Goal: Communication & Community: Ask a question

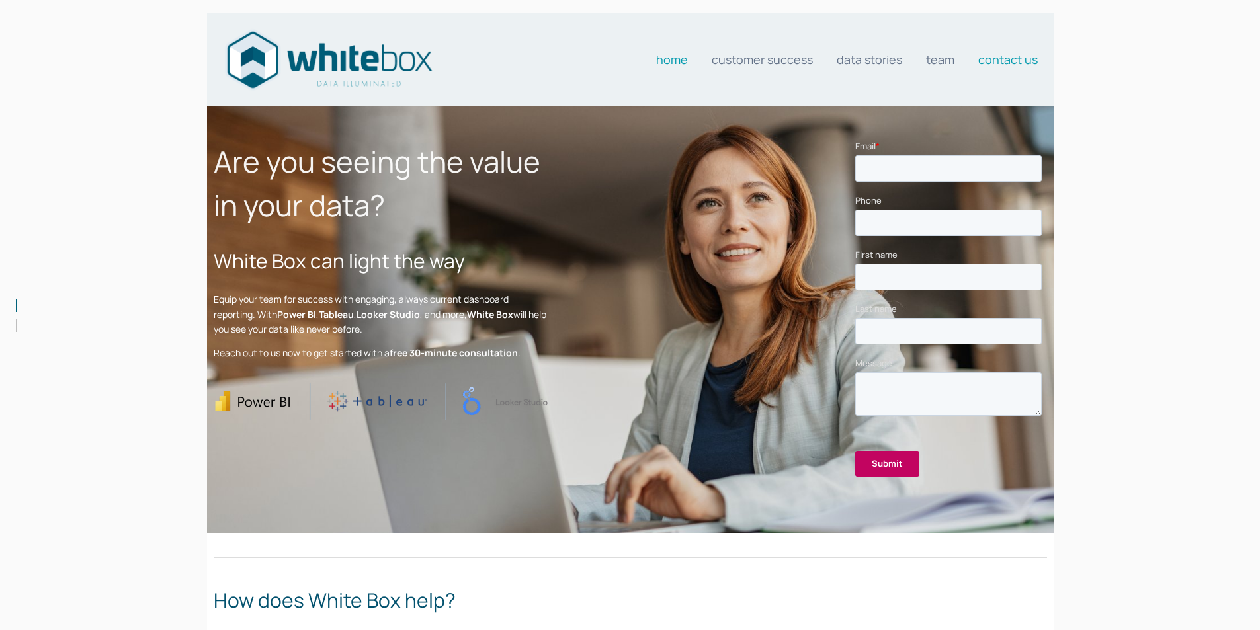
click at [999, 60] on link "Contact us" at bounding box center [1008, 59] width 60 height 26
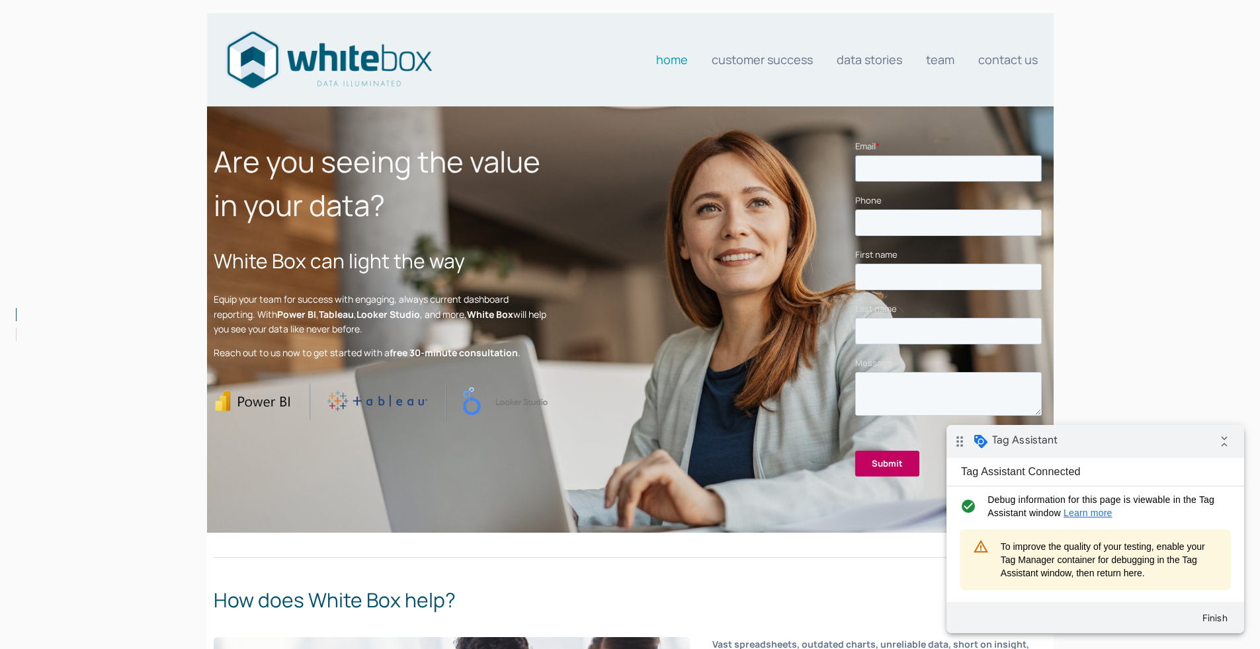
click at [629, 169] on input "Email *" at bounding box center [947, 168] width 186 height 26
type input "lachlan@whiteboxanalytics.com.au"
type input "0451767255"
type input "Lachlan"
type input "McKenzie"
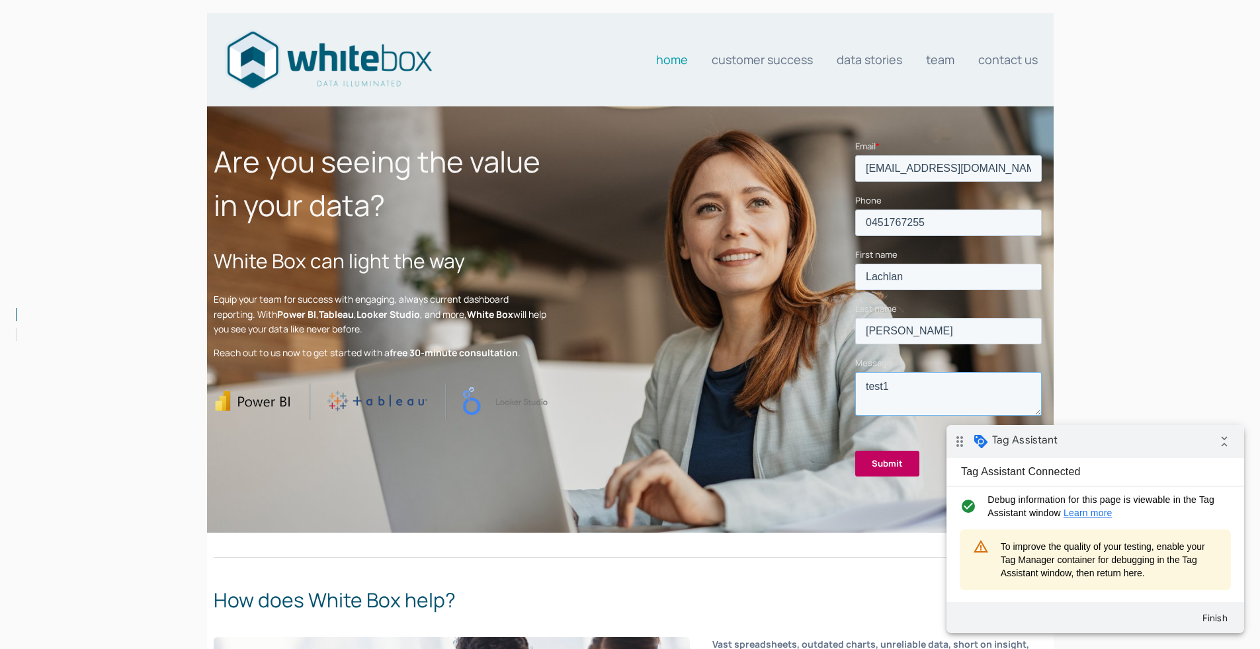
type textarea "test1"
click at [629, 348] on input "Submit" at bounding box center [886, 463] width 64 height 26
